Goal: Information Seeking & Learning: Find specific fact

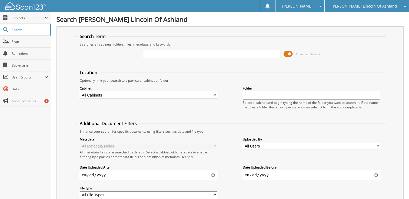
click at [164, 55] on input "text" at bounding box center [211, 54] width 137 height 8
type input "71218"
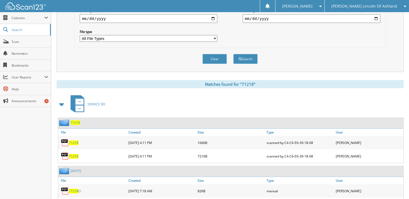
scroll to position [179, 0]
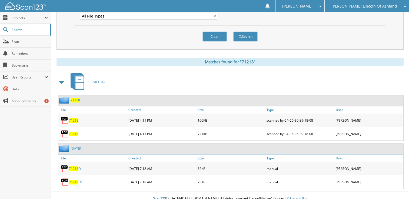
click at [71, 118] on span "71218" at bounding box center [73, 120] width 9 height 5
click at [70, 132] on span "71218" at bounding box center [73, 134] width 9 height 5
